Goal: Transaction & Acquisition: Subscribe to service/newsletter

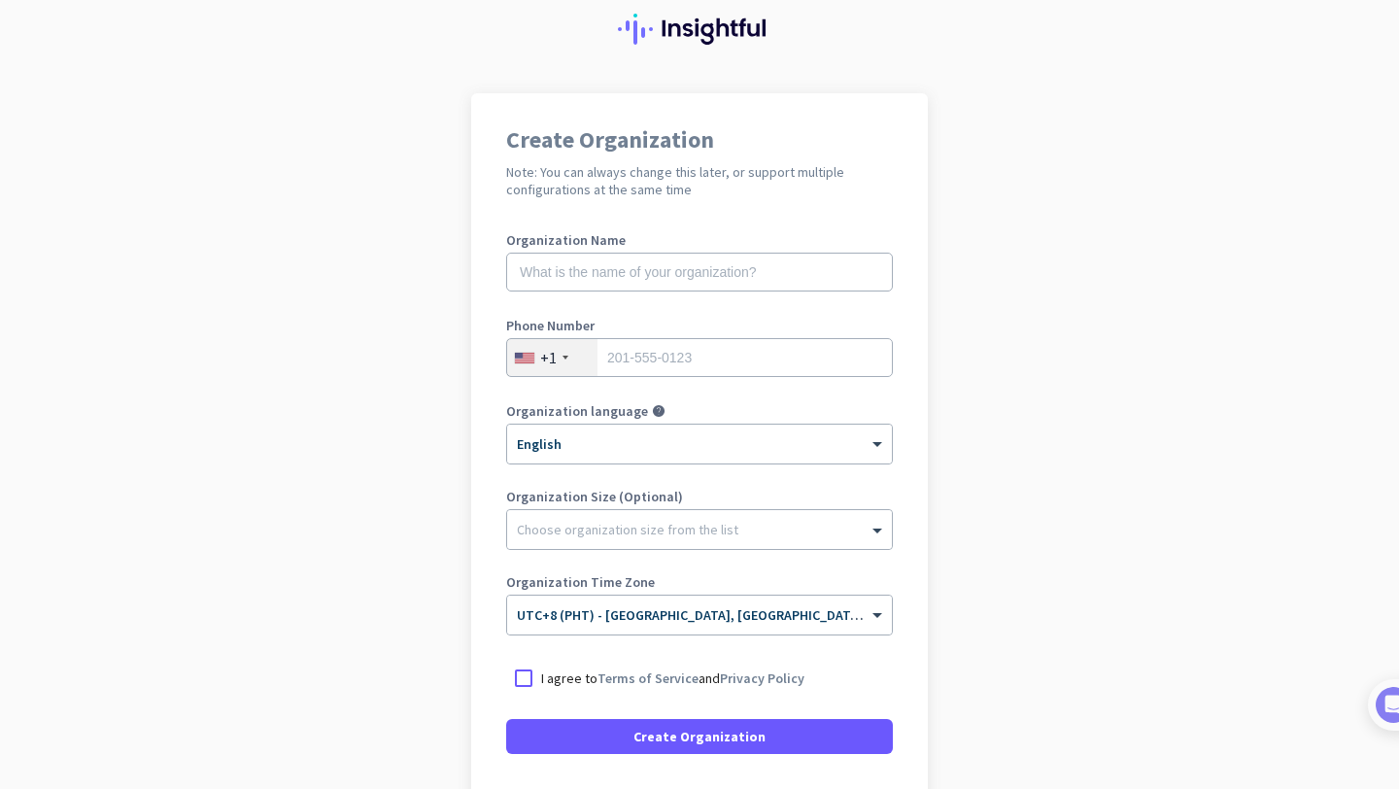
scroll to position [200, 0]
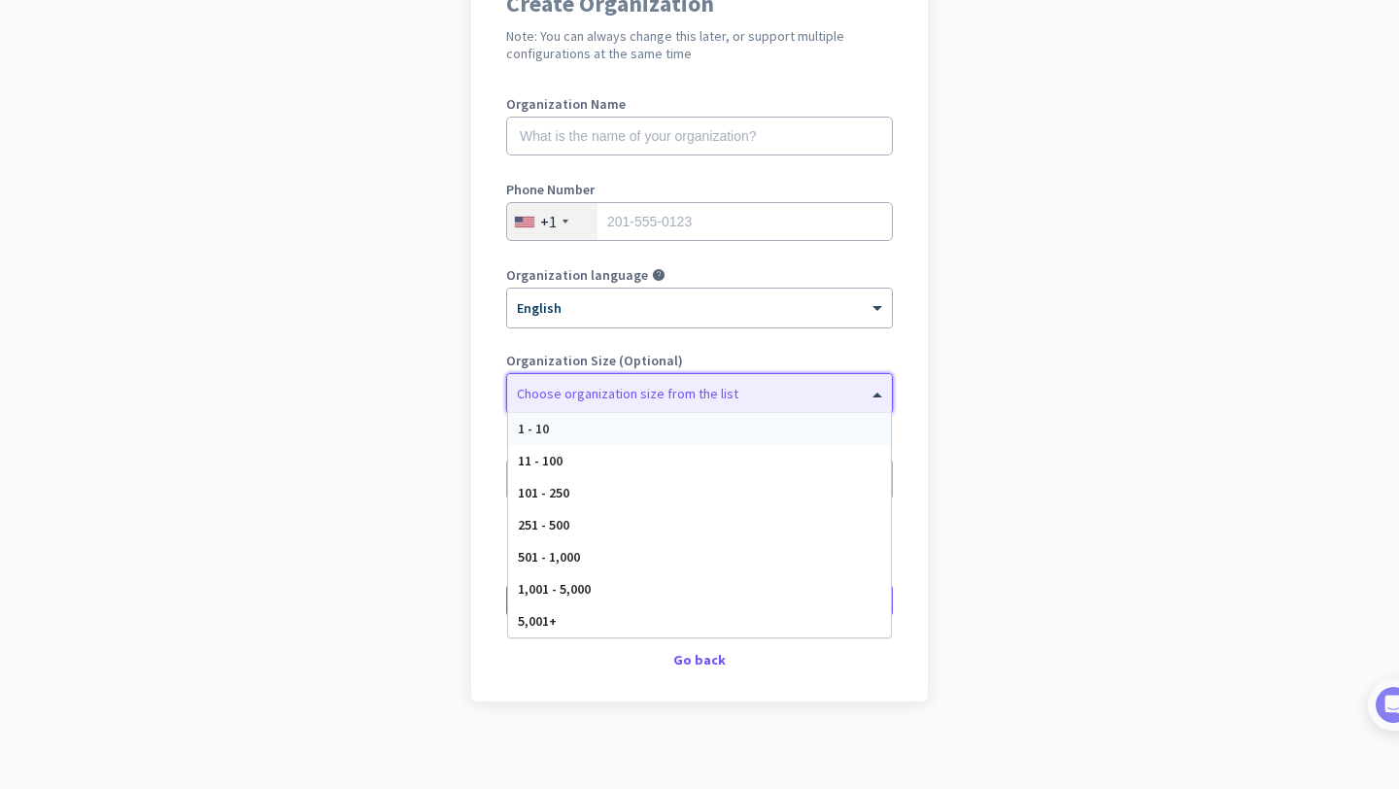
click at [728, 387] on div at bounding box center [699, 388] width 385 height 19
click at [717, 435] on div "1 - 10" at bounding box center [699, 429] width 383 height 32
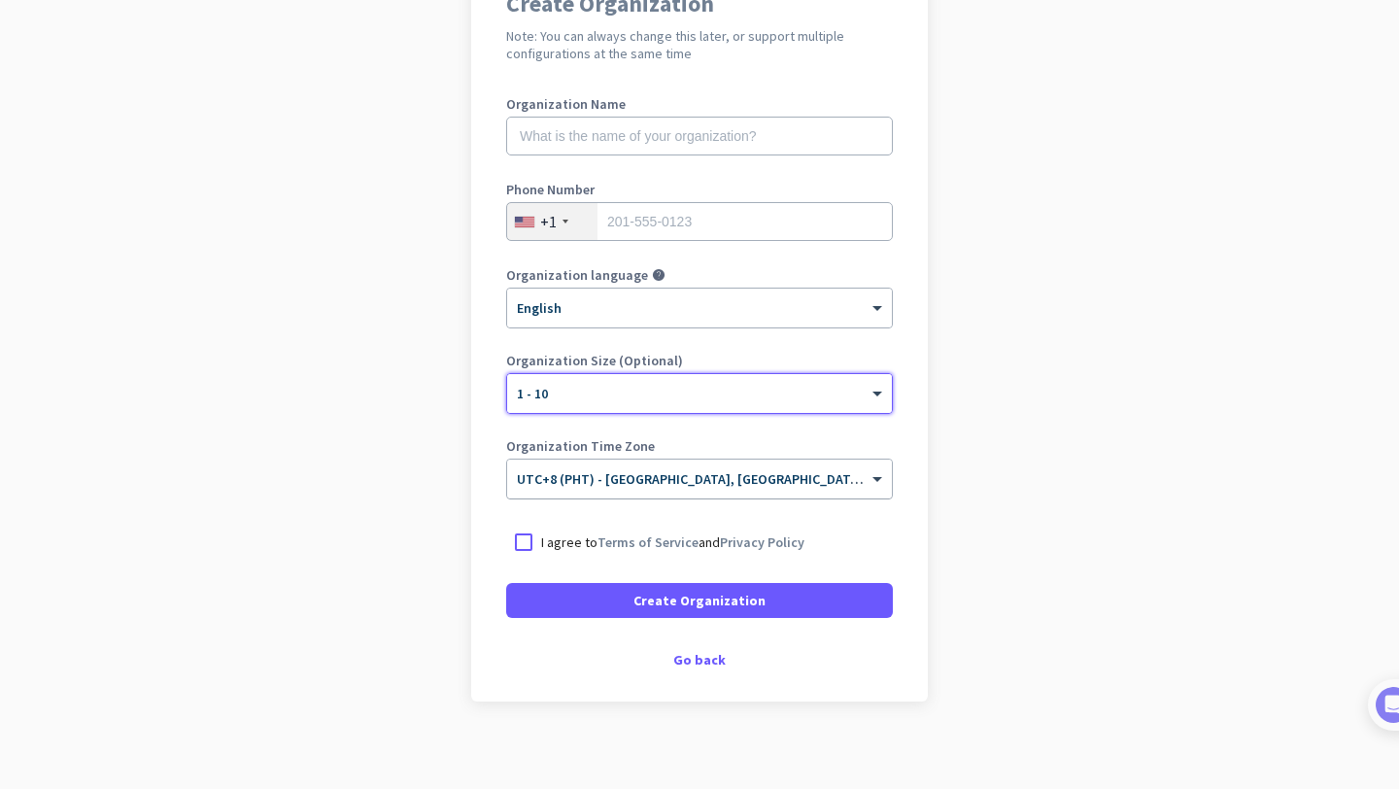
click at [760, 486] on span "UTC+8 (PHT) - [GEOGRAPHIC_DATA], [GEOGRAPHIC_DATA], [GEOGRAPHIC_DATA], [GEOGRAP…" at bounding box center [822, 478] width 610 height 17
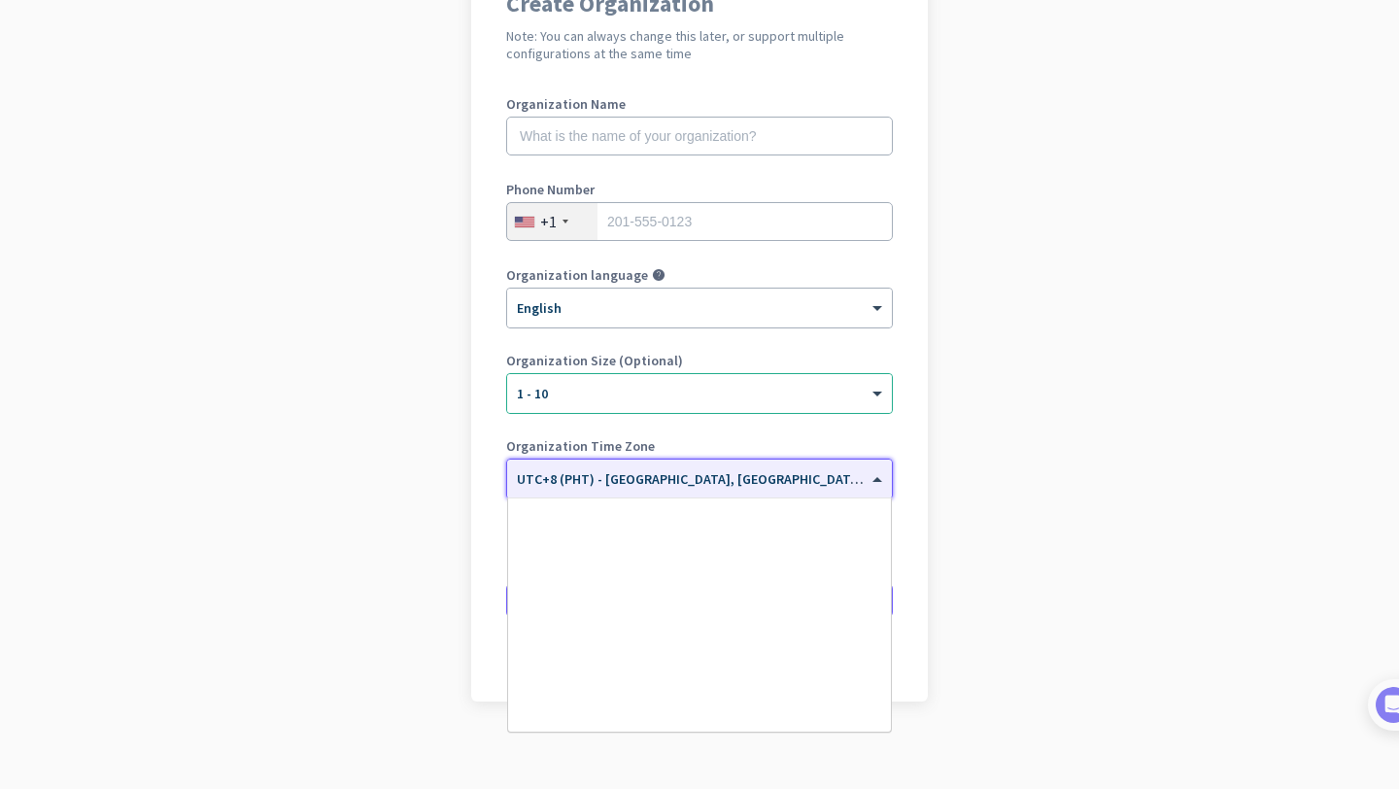
scroll to position [8688, 0]
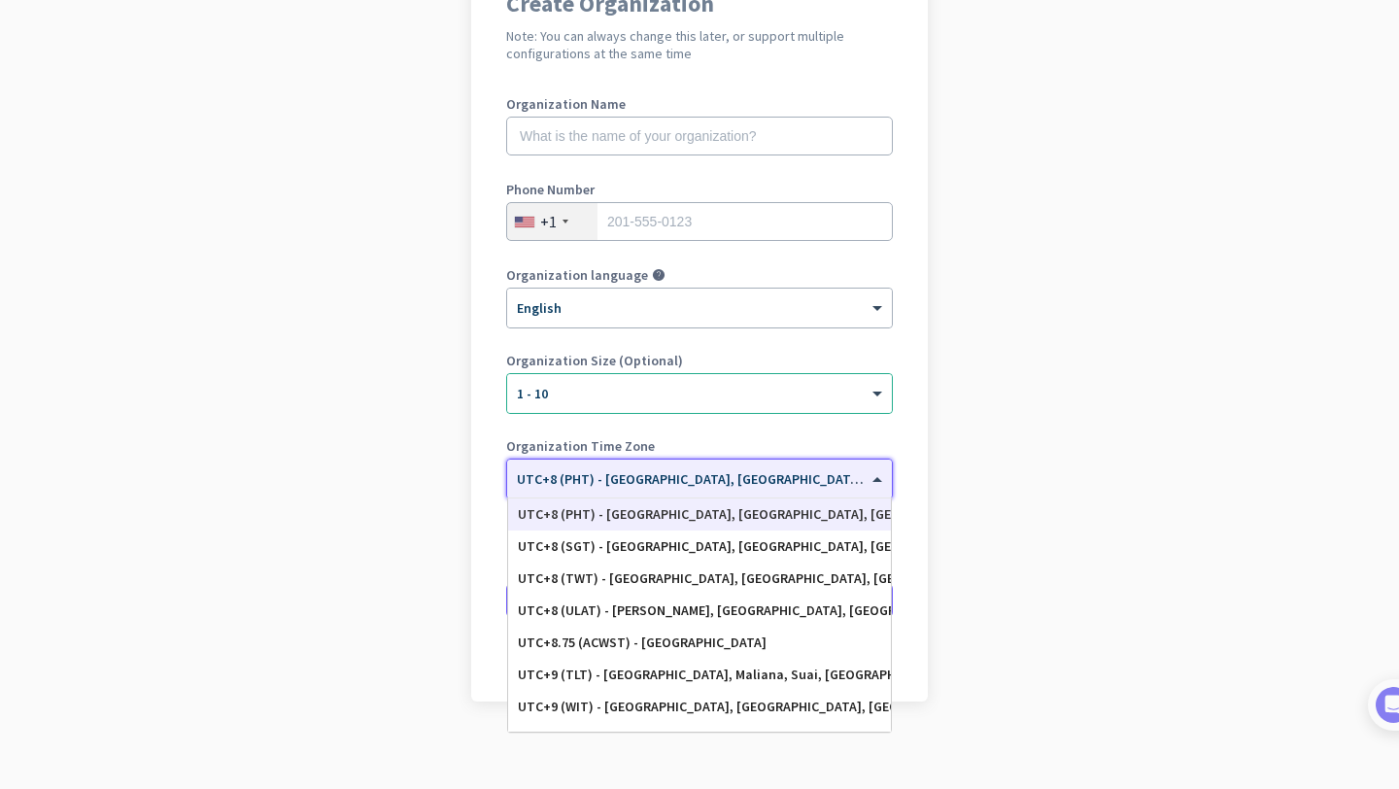
click at [996, 500] on app-onboarding-organization "Create Organization Note: You can always change this later, or support multiple…" at bounding box center [699, 377] width 1399 height 841
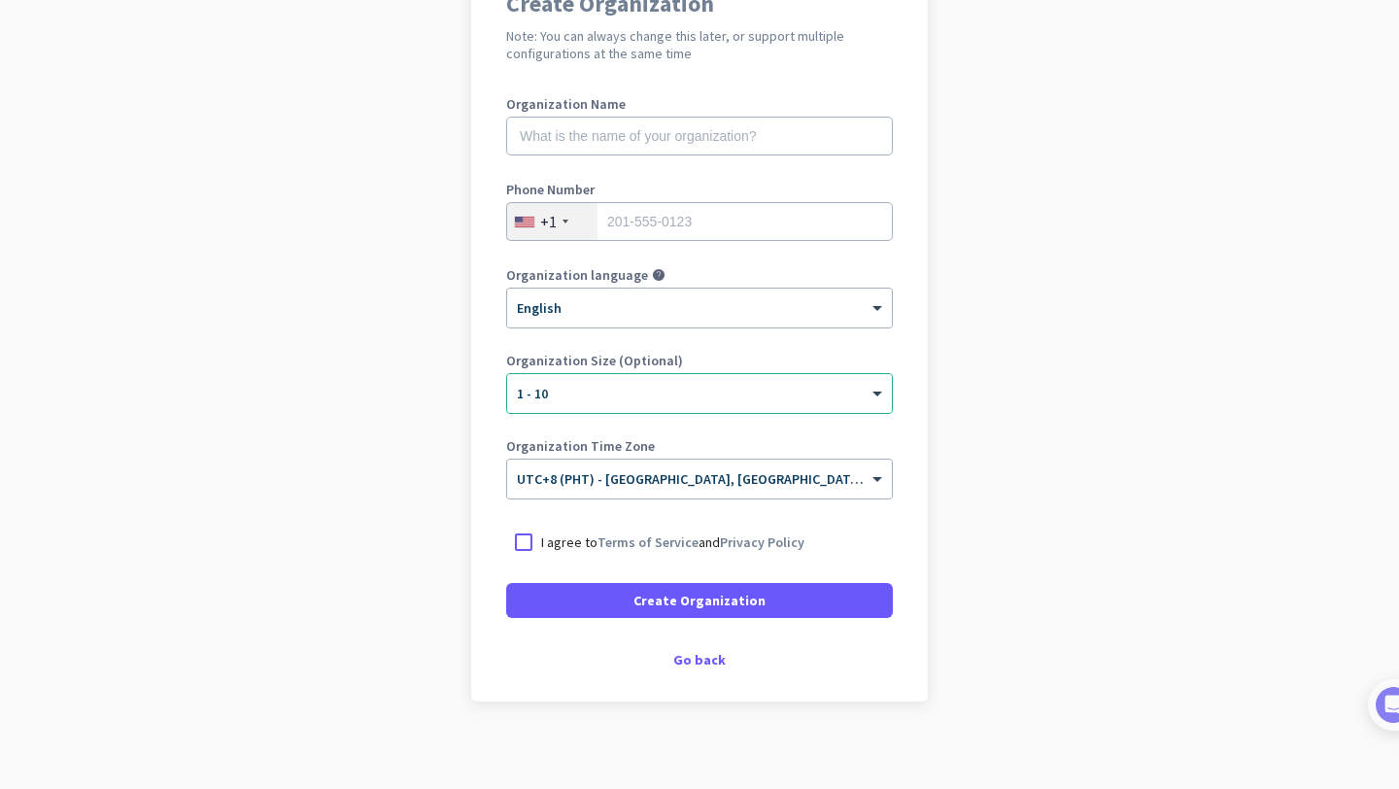
click at [542, 541] on p "I agree to Terms of Service and Privacy Policy" at bounding box center [672, 541] width 263 height 19
click at [0, 0] on input "I agree to Terms of Service and Privacy Policy" at bounding box center [0, 0] width 0 height 0
click at [710, 123] on input "text" at bounding box center [699, 136] width 387 height 39
type input "QMJ DIGITAL MARKETING SERVICES"
type input "STO. [PERSON_NAME][GEOGRAPHIC_DATA] 4234"
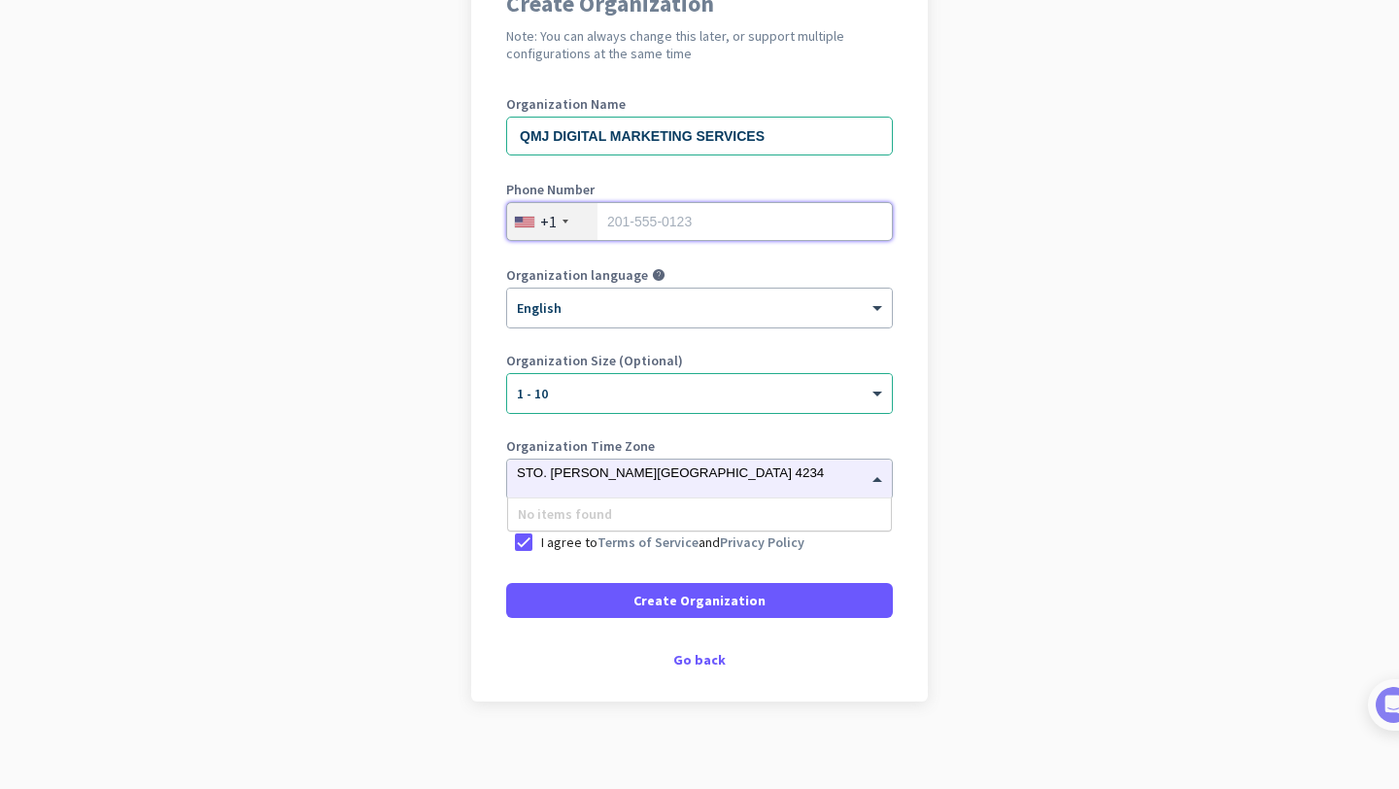
drag, startPoint x: 694, startPoint y: 218, endPoint x: 552, endPoint y: 213, distance: 141.9
click at [695, 218] on input "tel" at bounding box center [699, 221] width 387 height 39
click at [552, 213] on div "+1" at bounding box center [548, 221] width 17 height 19
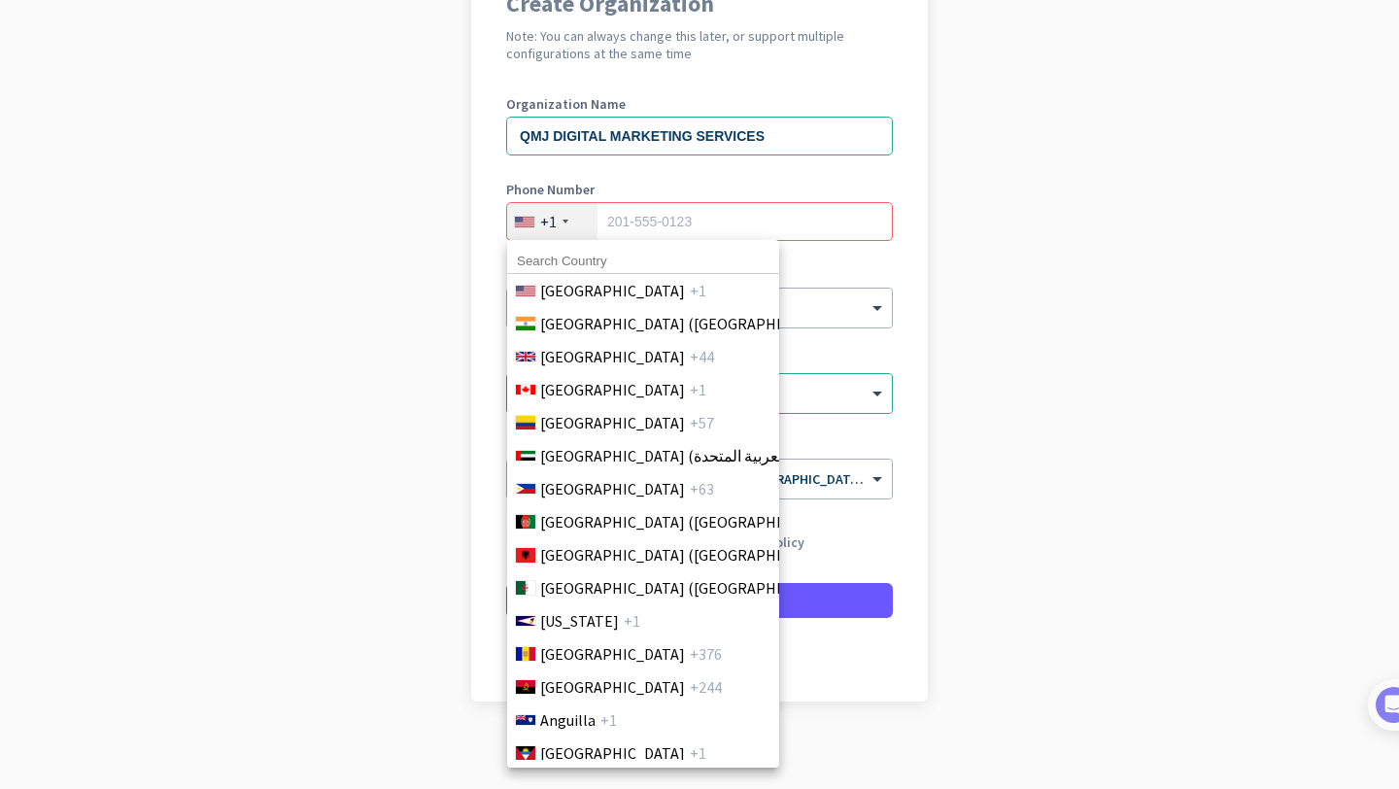
click at [563, 261] on input at bounding box center [643, 261] width 272 height 25
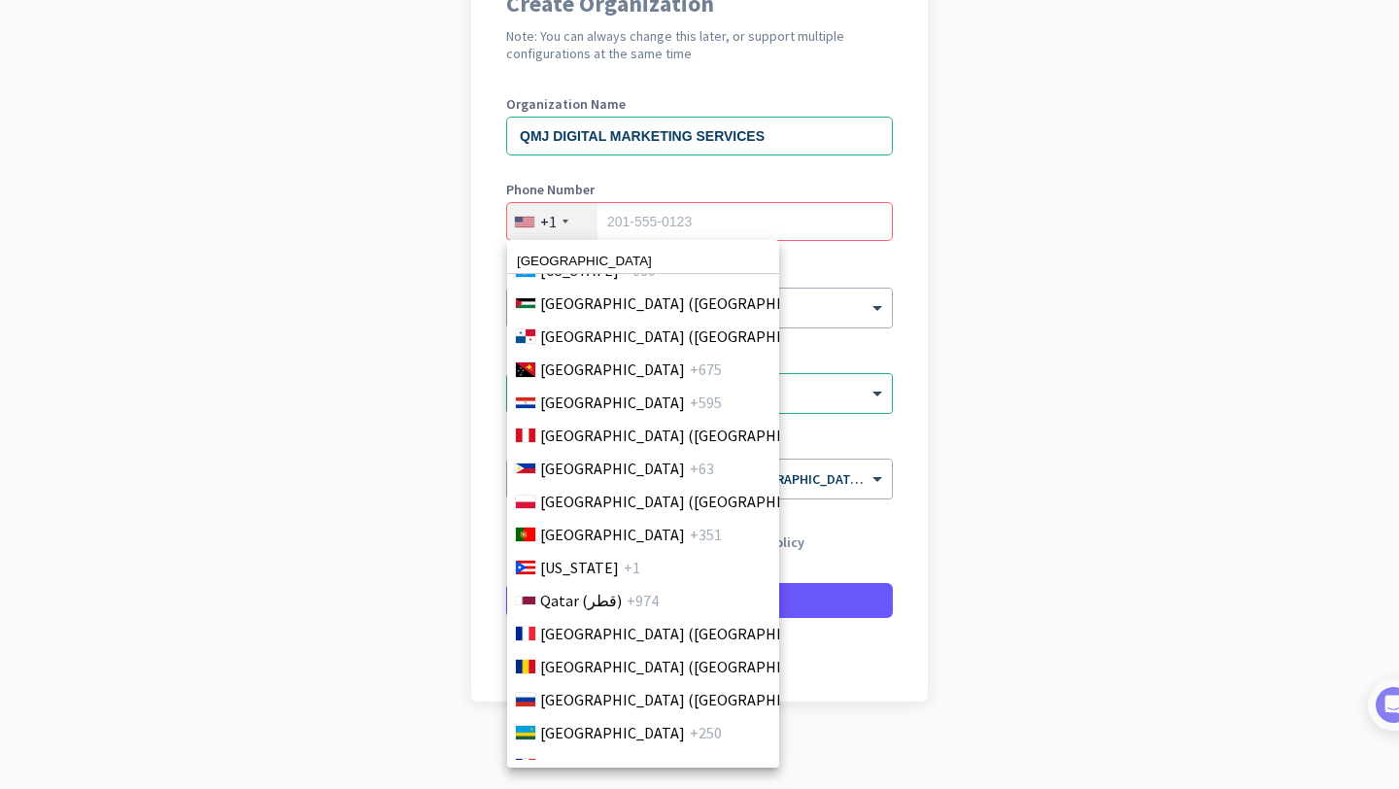
scroll to position [5643, 0]
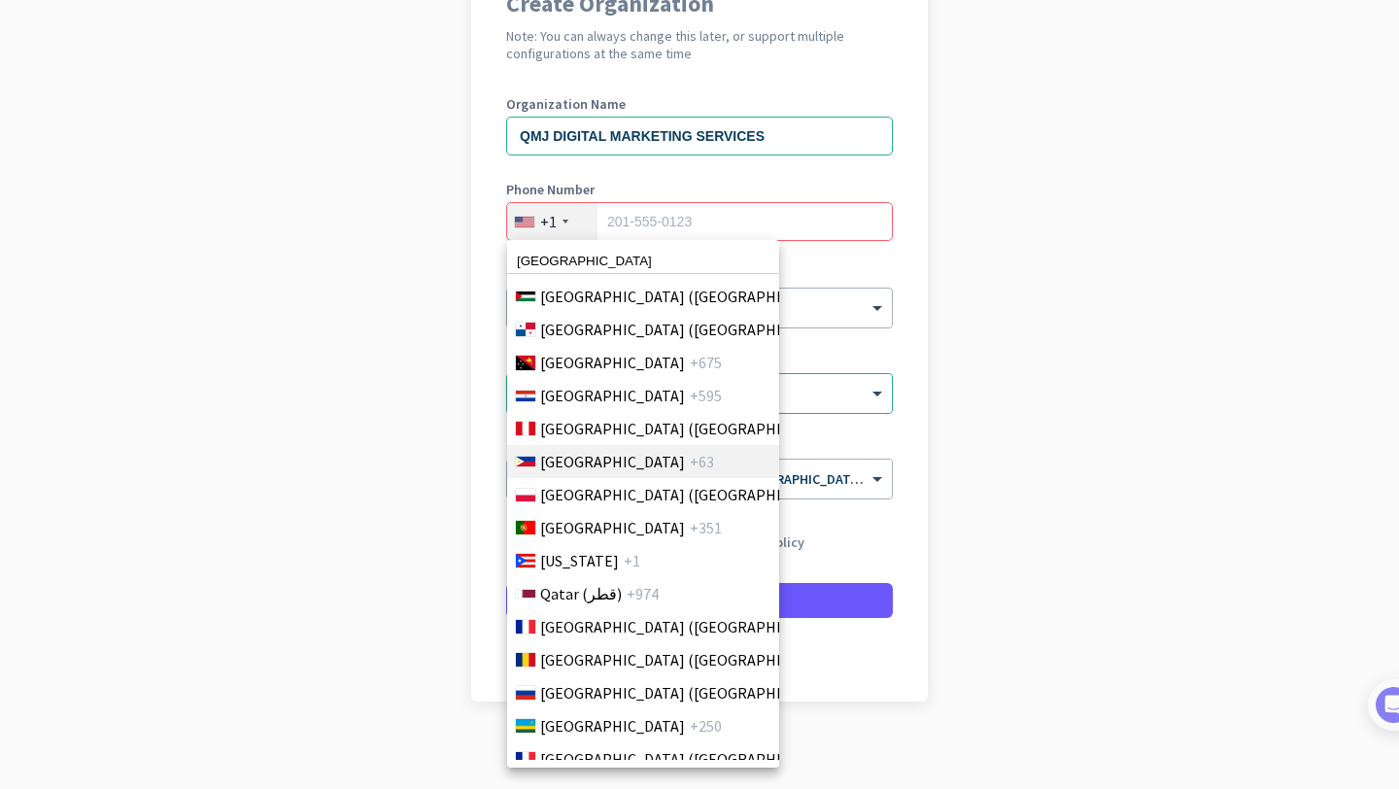
type input "[GEOGRAPHIC_DATA]"
click at [586, 465] on span "[GEOGRAPHIC_DATA]" at bounding box center [612, 461] width 145 height 23
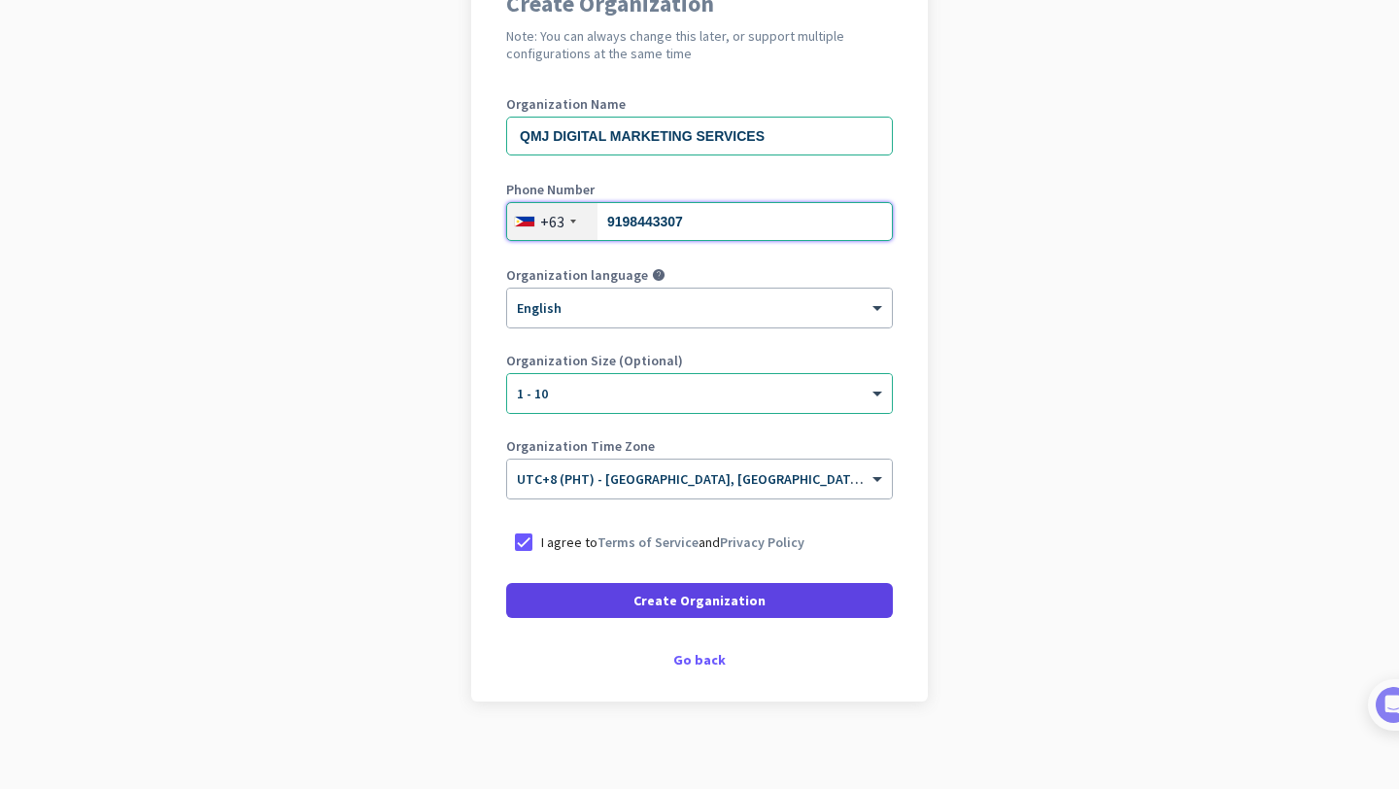
type input "9198443307"
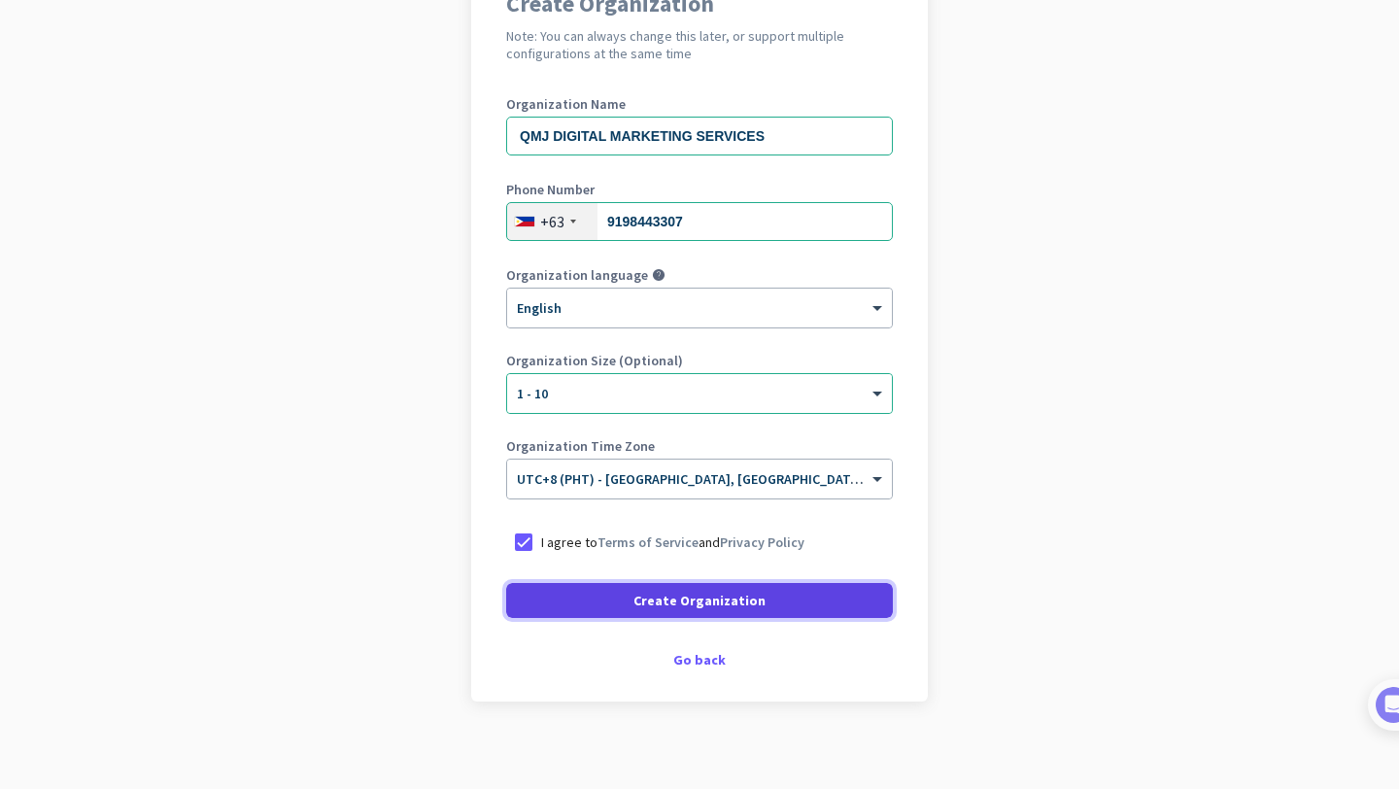
click at [702, 604] on span "Create Organization" at bounding box center [699, 600] width 132 height 19
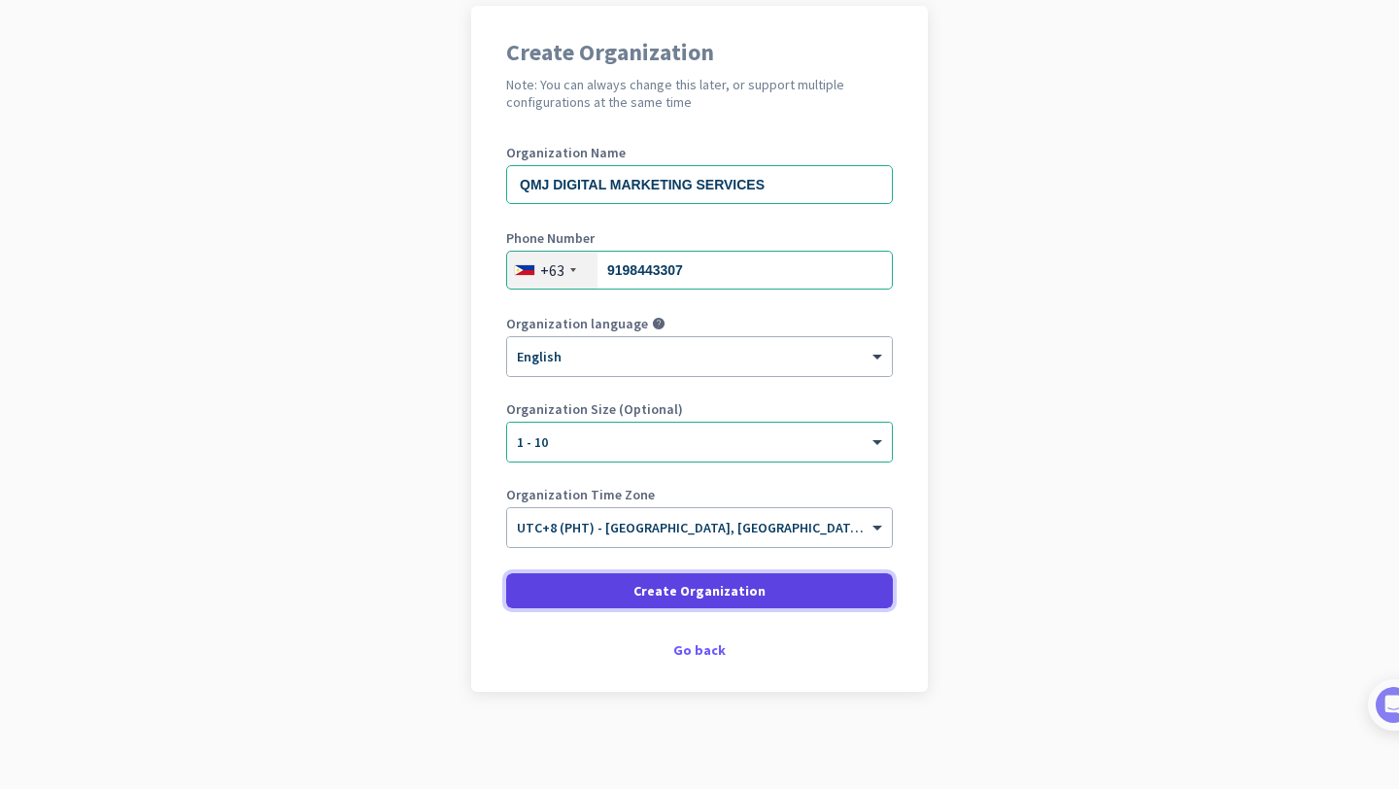
click at [674, 591] on span "Create Organization" at bounding box center [699, 590] width 132 height 19
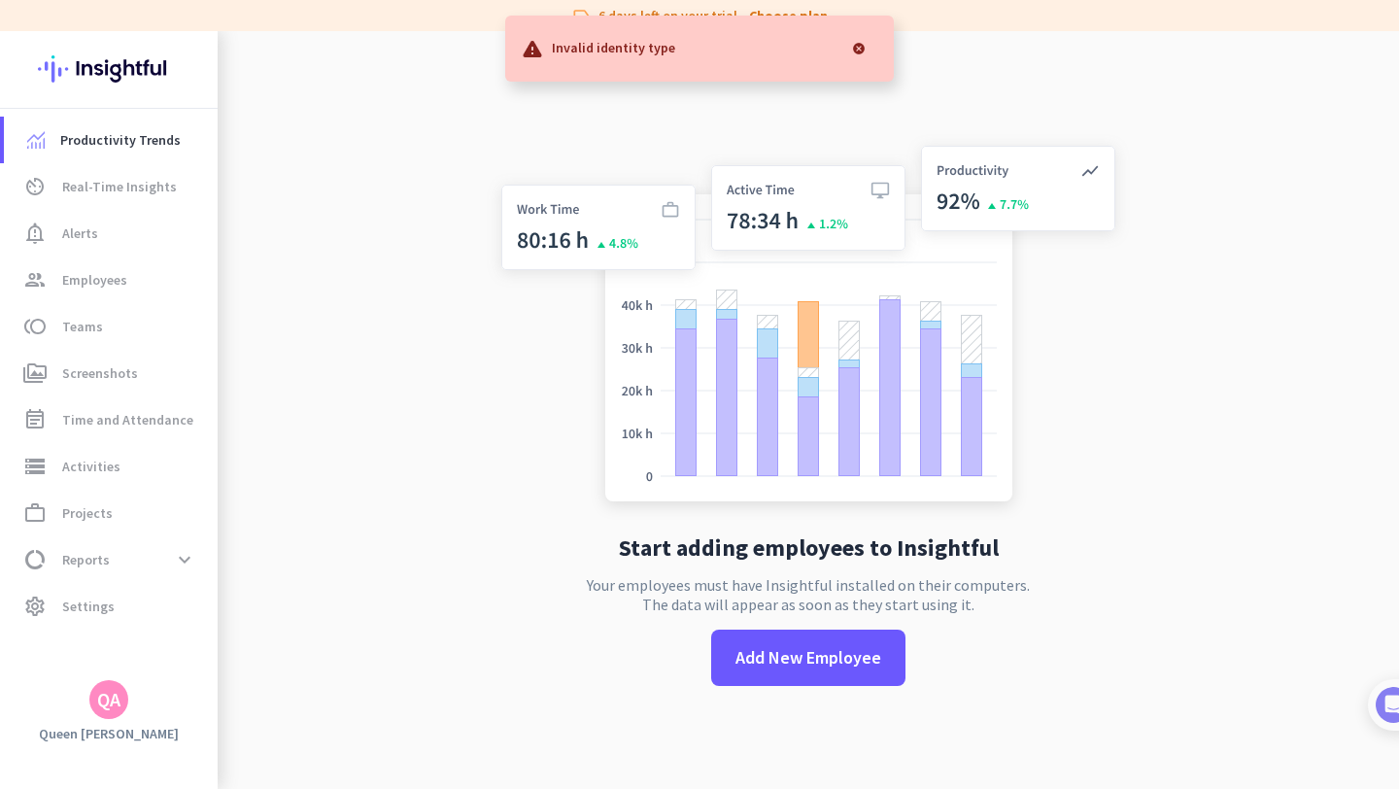
click at [871, 44] on div at bounding box center [858, 48] width 39 height 39
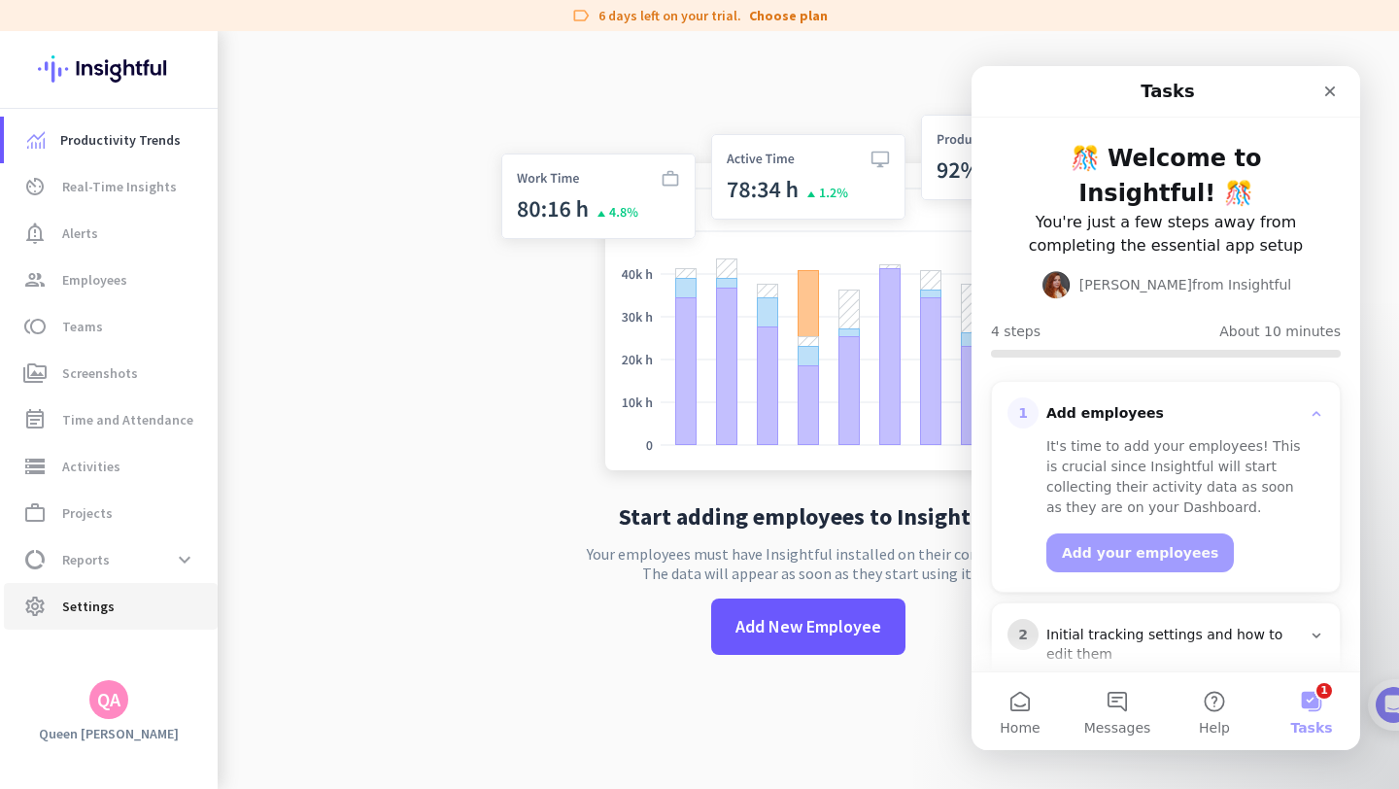
click at [115, 604] on span "settings Settings" at bounding box center [110, 606] width 183 height 23
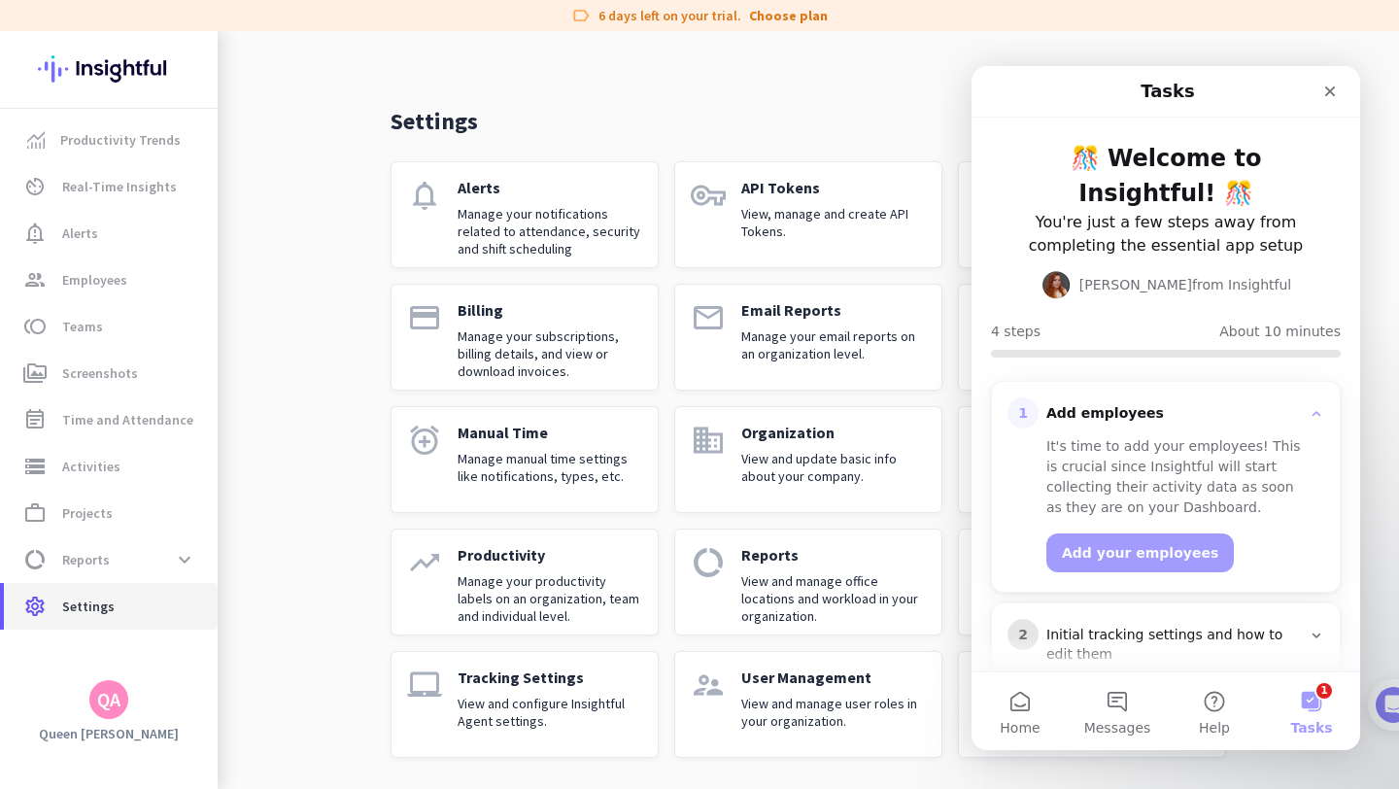
scroll to position [21, 0]
click at [558, 331] on p "Manage your subscriptions, billing details, and view or download invoices." at bounding box center [550, 353] width 185 height 52
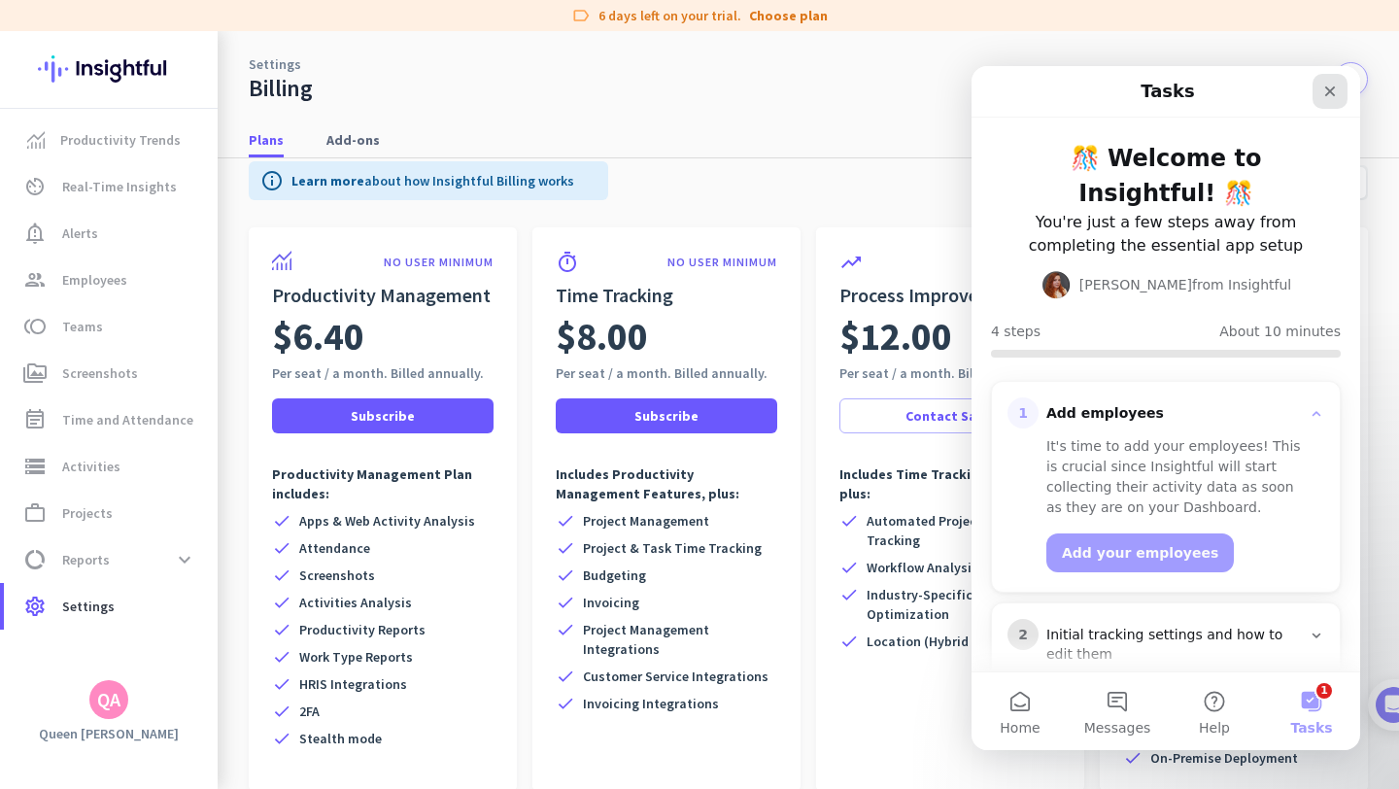
click at [1334, 85] on icon "Close" at bounding box center [1330, 92] width 16 height 16
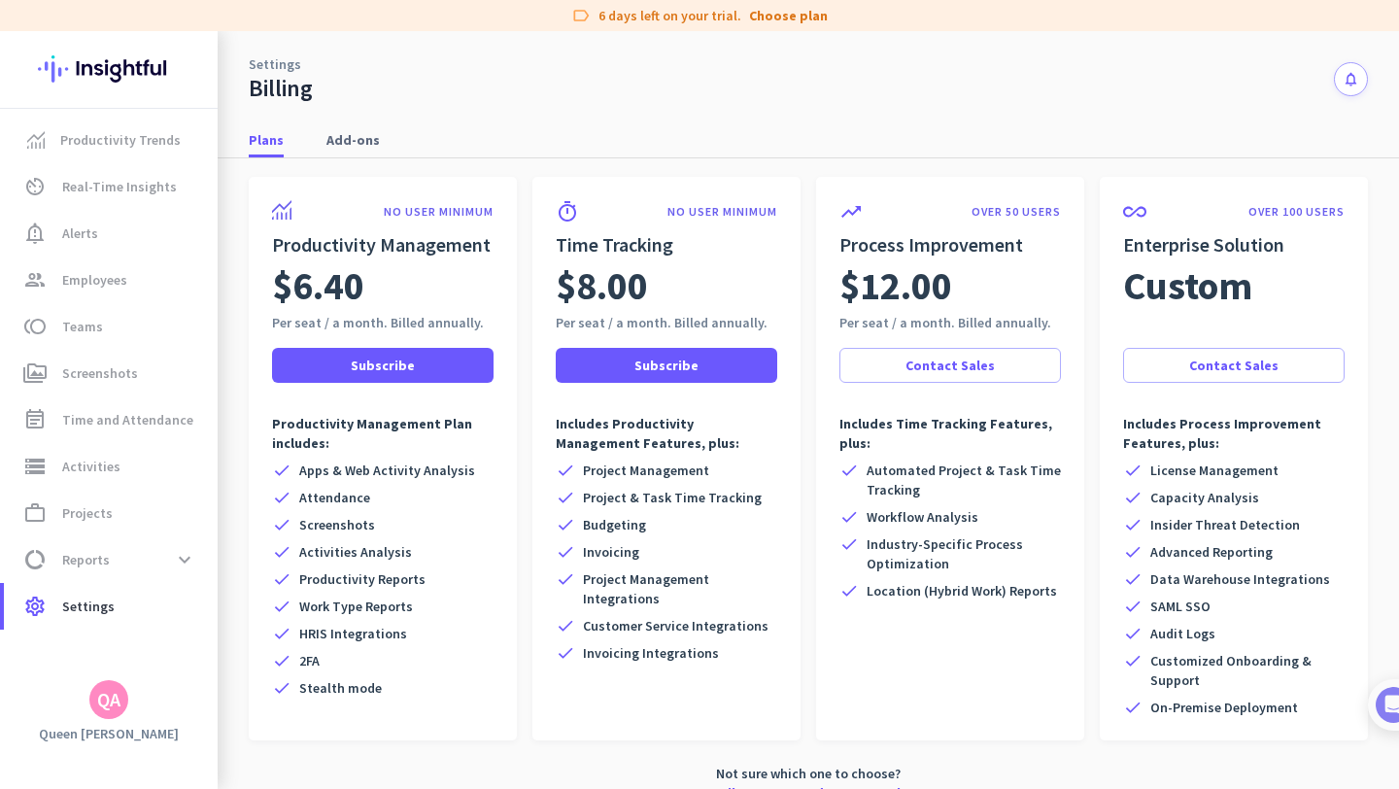
scroll to position [77, 0]
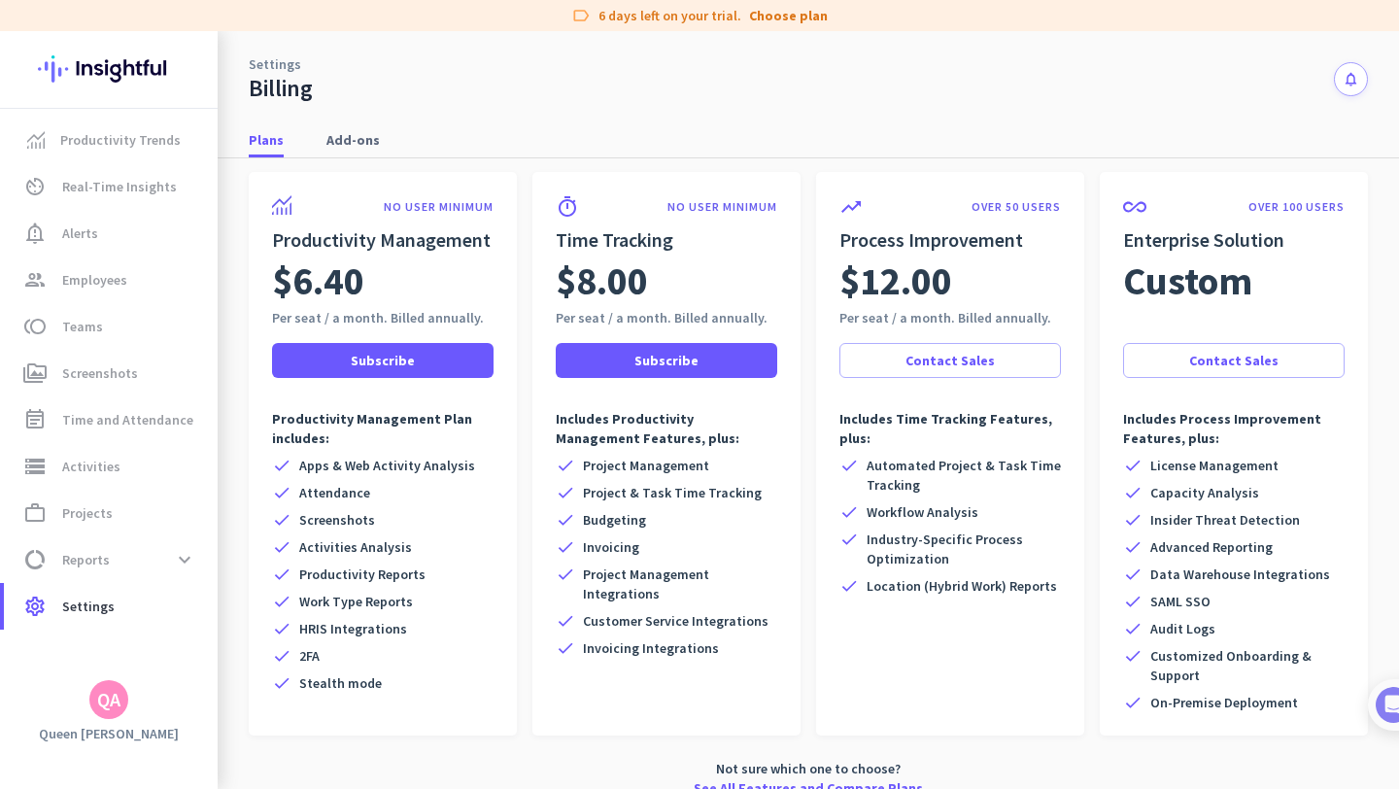
click at [442, 486] on div "check Attendance" at bounding box center [383, 492] width 222 height 19
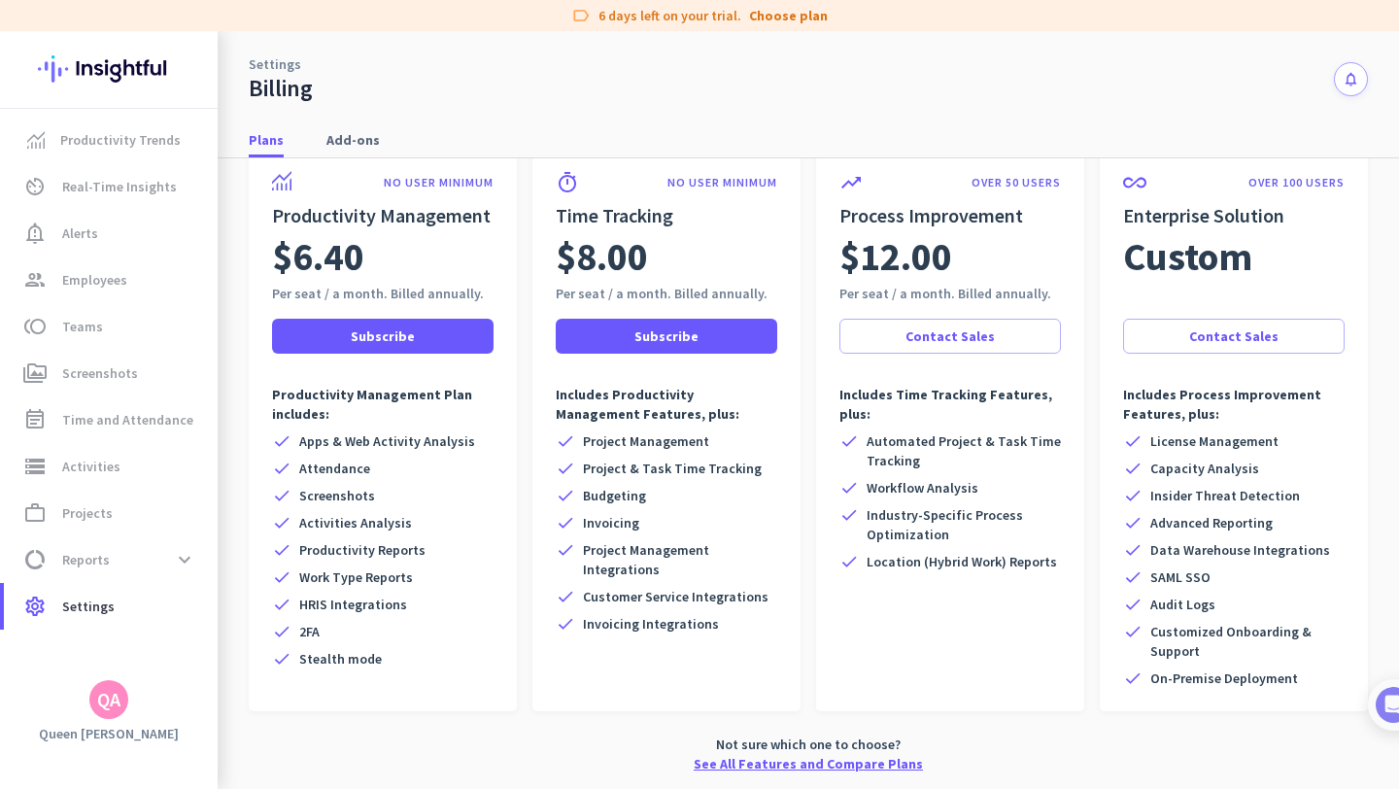
click at [782, 765] on link "See All Features and Compare Plans" at bounding box center [808, 763] width 229 height 19
click at [450, 337] on span at bounding box center [383, 336] width 222 height 47
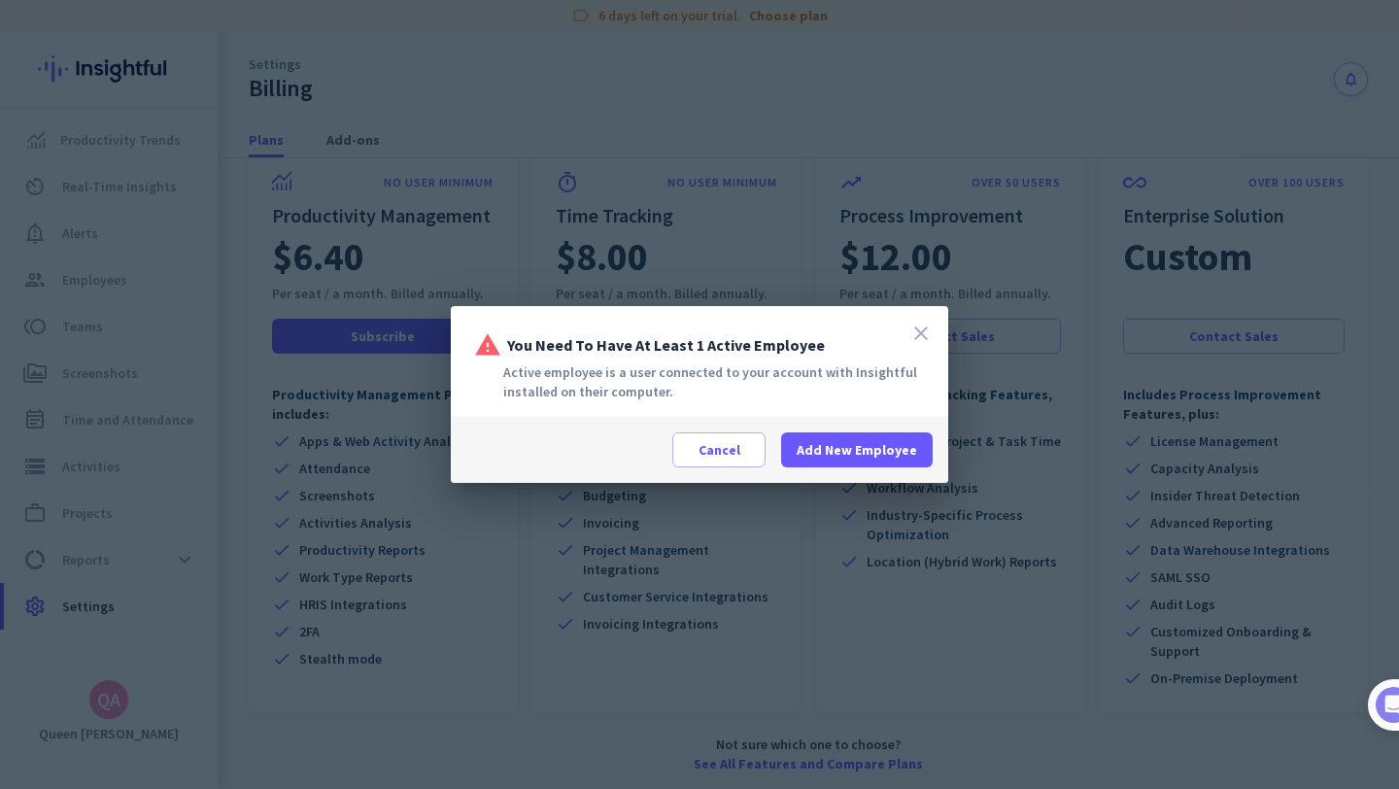
click at [920, 336] on icon "close" at bounding box center [920, 333] width 23 height 23
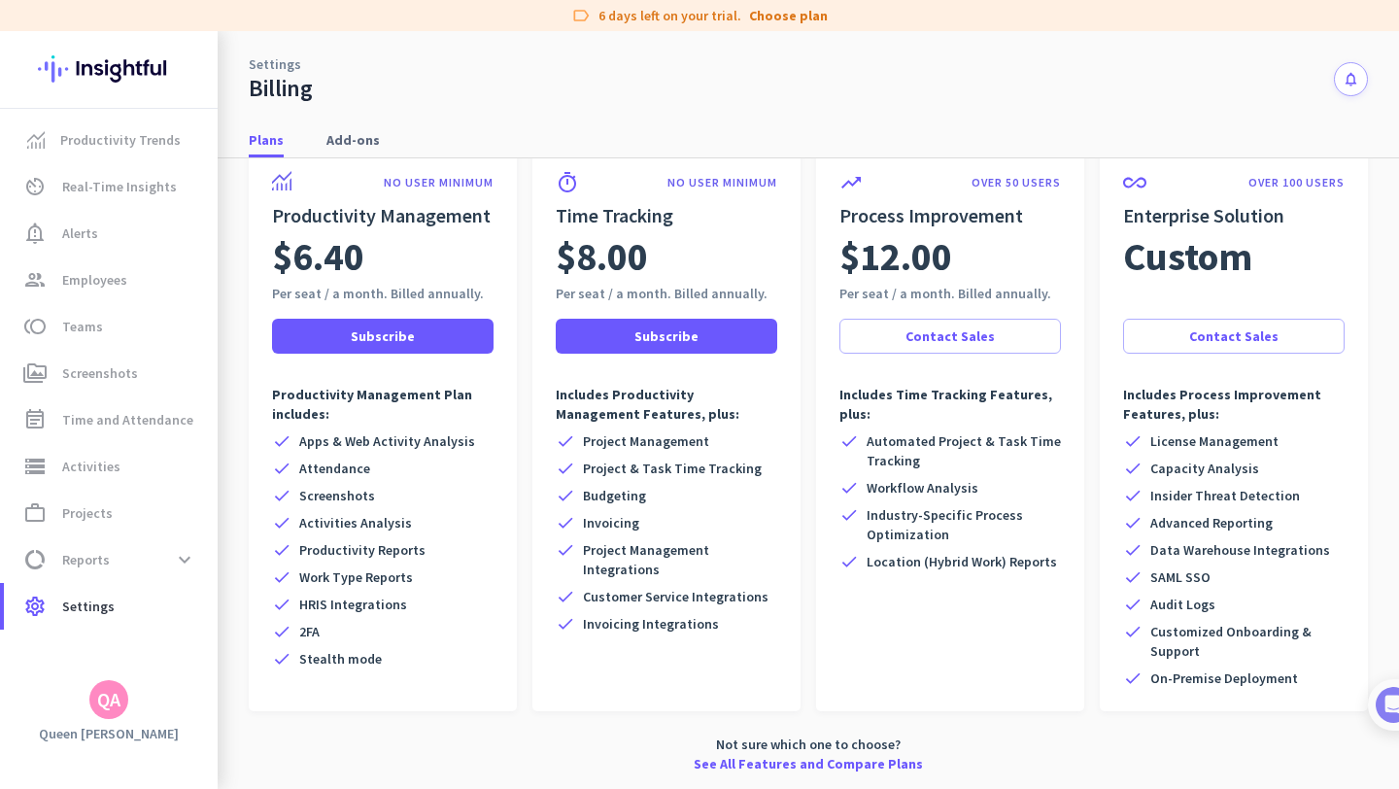
click at [978, 446] on span "Automated Project & Task Time Tracking" at bounding box center [964, 450] width 194 height 39
